Goal: Task Accomplishment & Management: Manage account settings

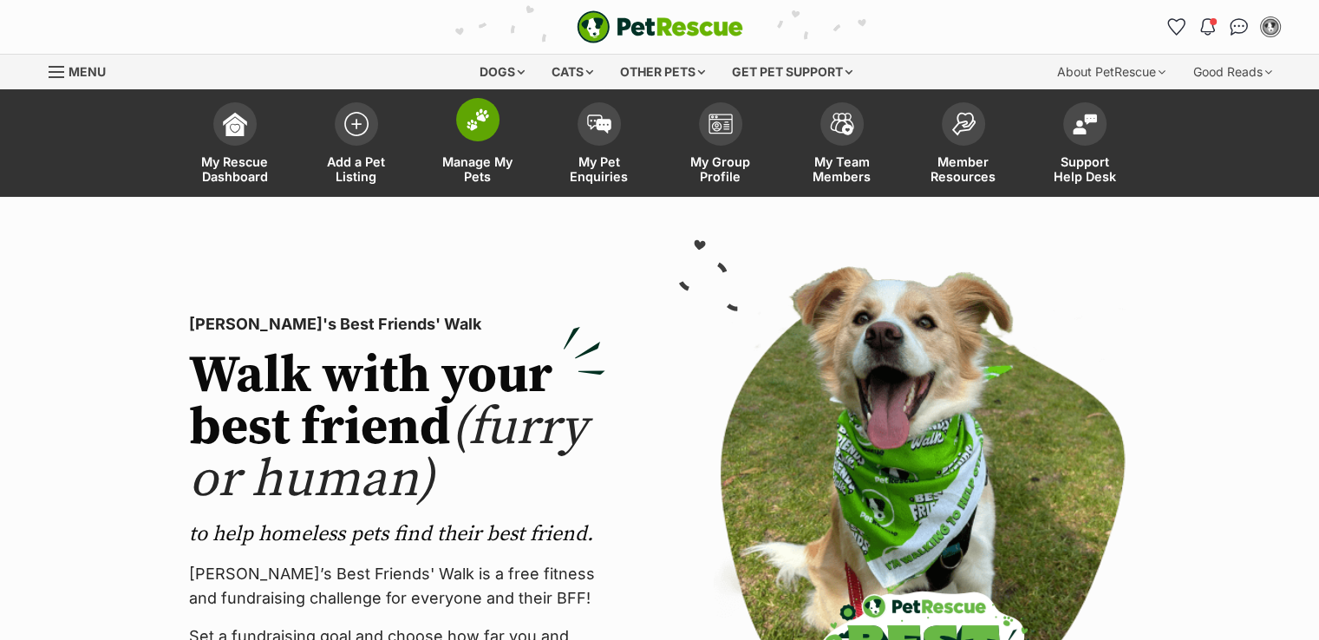
click at [462, 158] on span "Manage My Pets" at bounding box center [478, 168] width 78 height 29
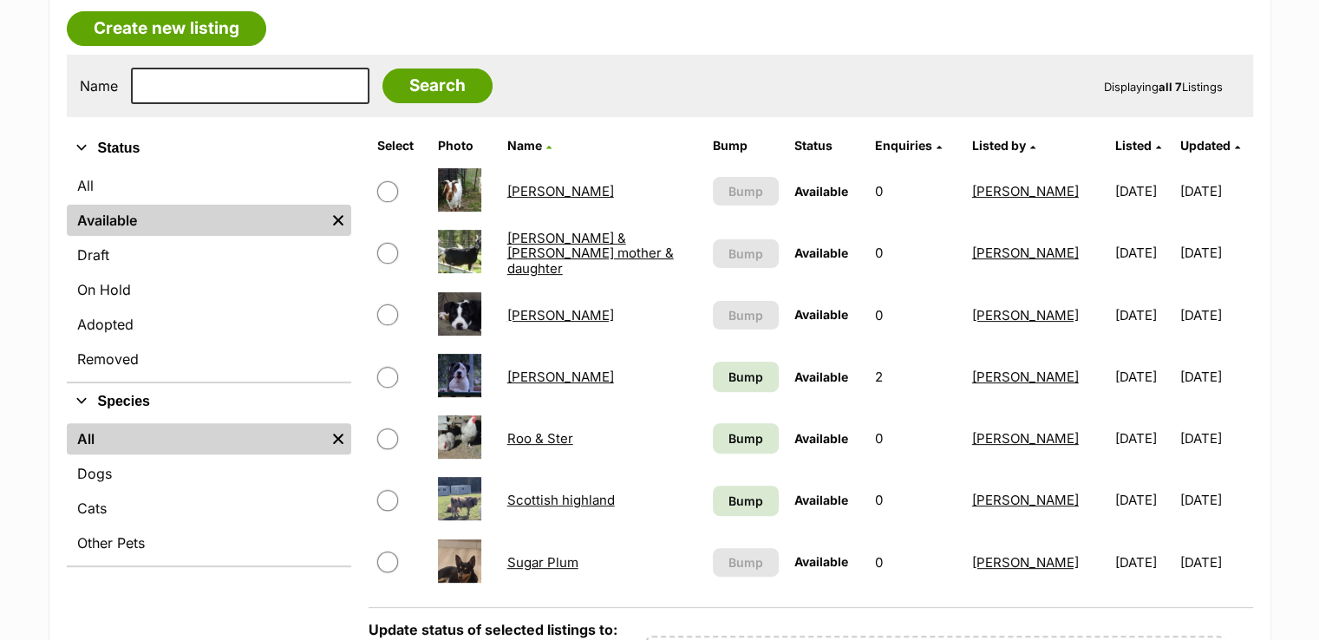
scroll to position [520, 0]
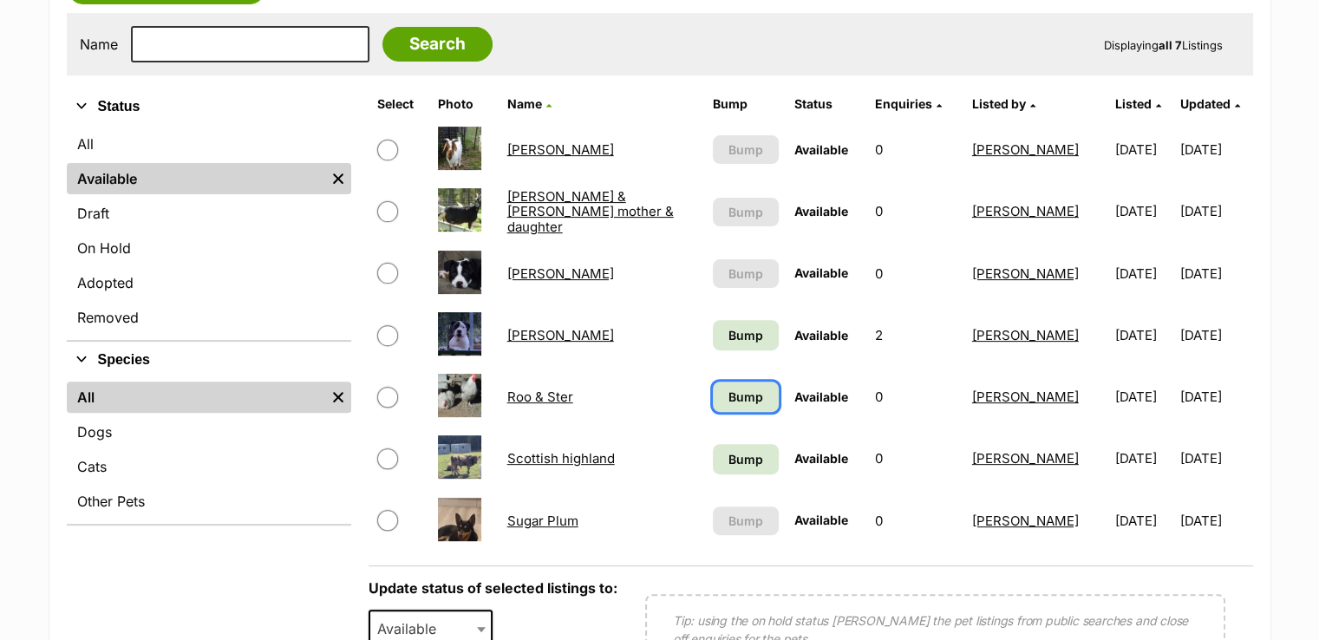
click at [742, 392] on span "Bump" at bounding box center [745, 397] width 35 height 18
click at [728, 450] on span "Bump" at bounding box center [745, 459] width 35 height 18
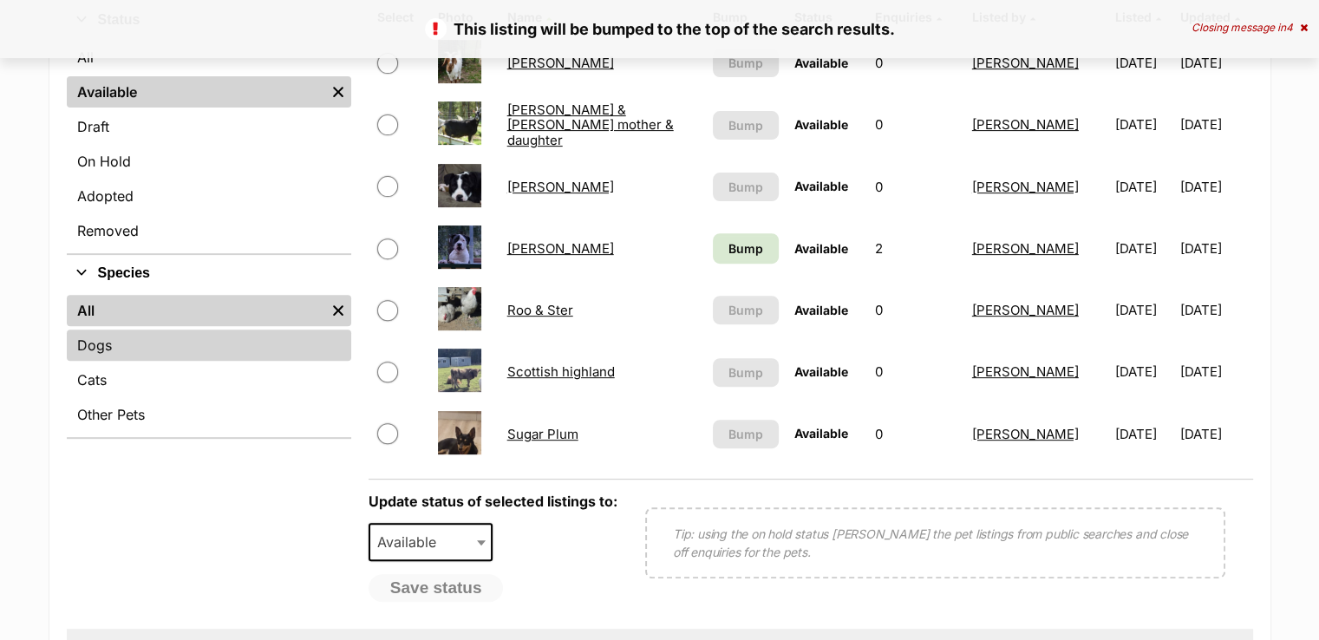
scroll to position [694, 0]
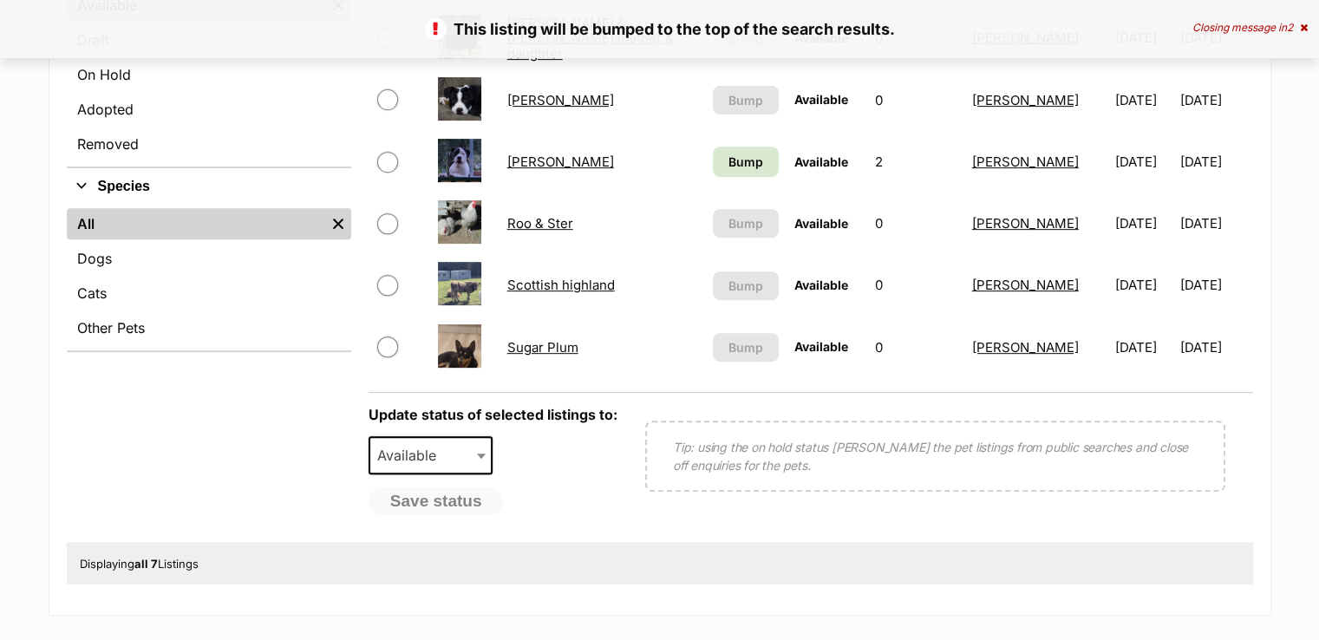
click at [546, 279] on link "Scottish highland" at bounding box center [561, 285] width 108 height 16
